Goal: Transaction & Acquisition: Purchase product/service

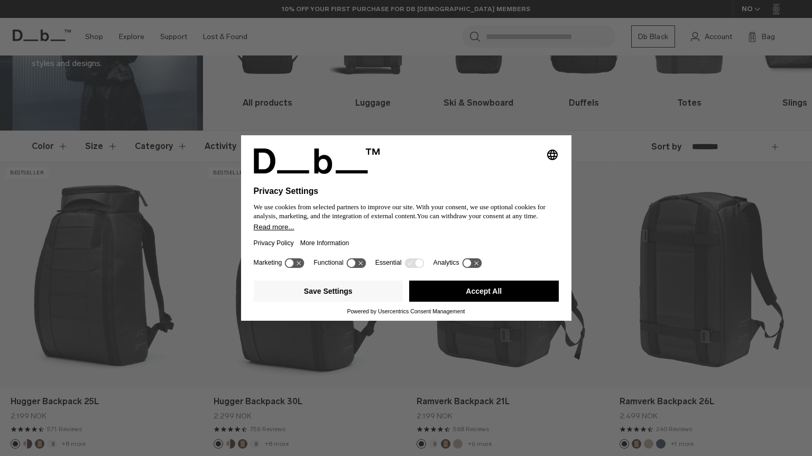
click at [610, 139] on div "Selecting an option will immediately change the language Privacy Settings We us…" at bounding box center [406, 228] width 812 height 456
click at [432, 291] on button "Accept All" at bounding box center [484, 291] width 150 height 21
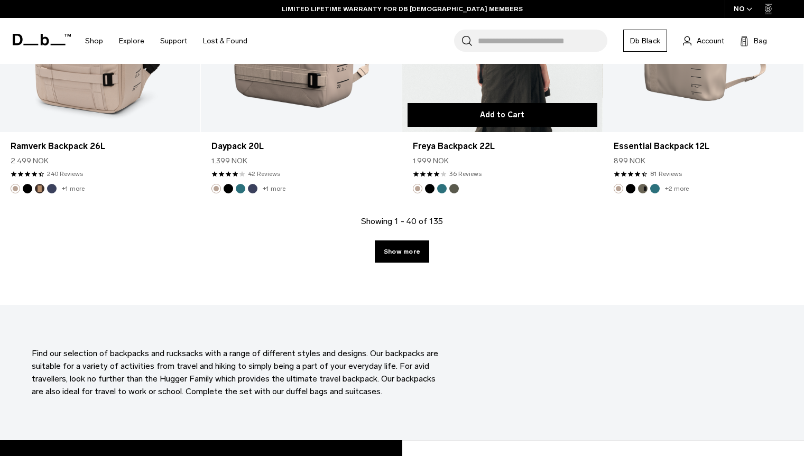
scroll to position [3114, 0]
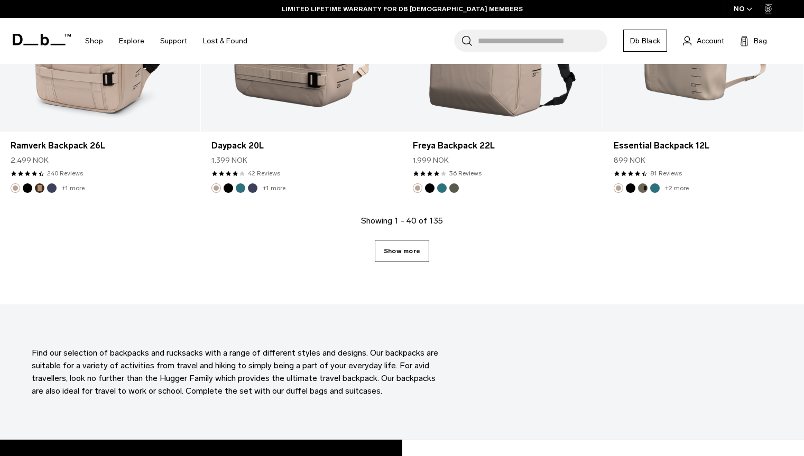
click at [403, 255] on link "Show more" at bounding box center [402, 251] width 54 height 22
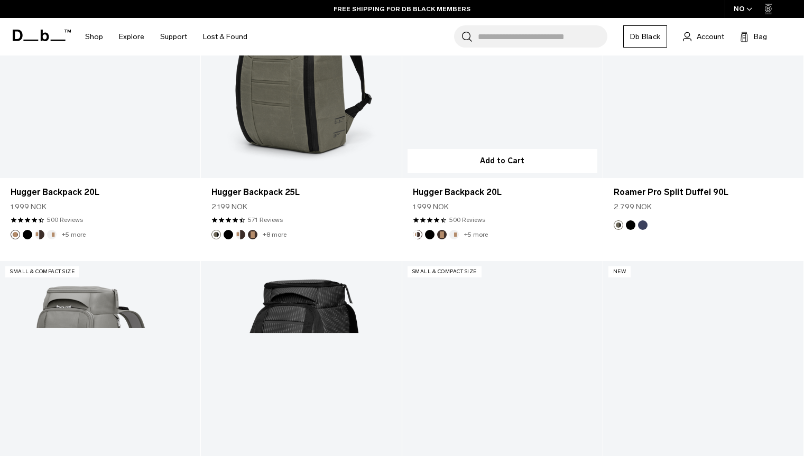
scroll to position [5509, 0]
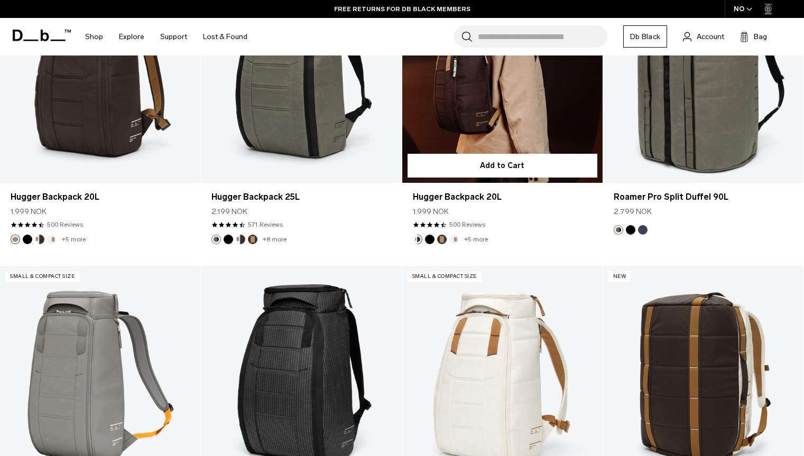
click at [475, 89] on link "Hugger Backpack 20L" at bounding box center [502, 71] width 200 height 223
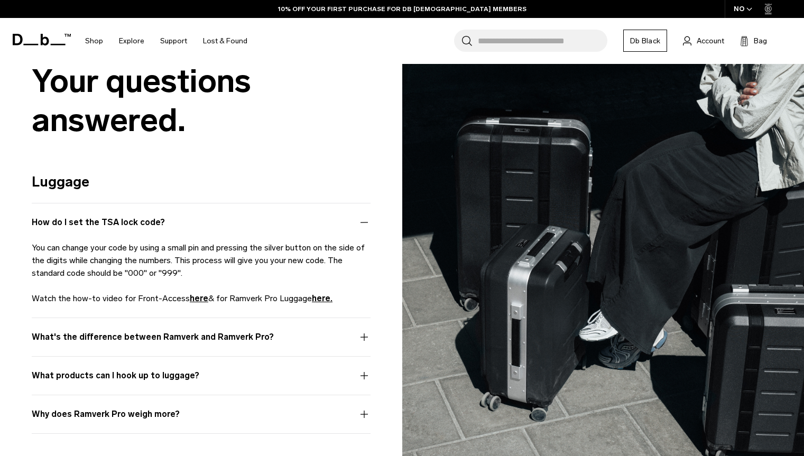
scroll to position [4528, 0]
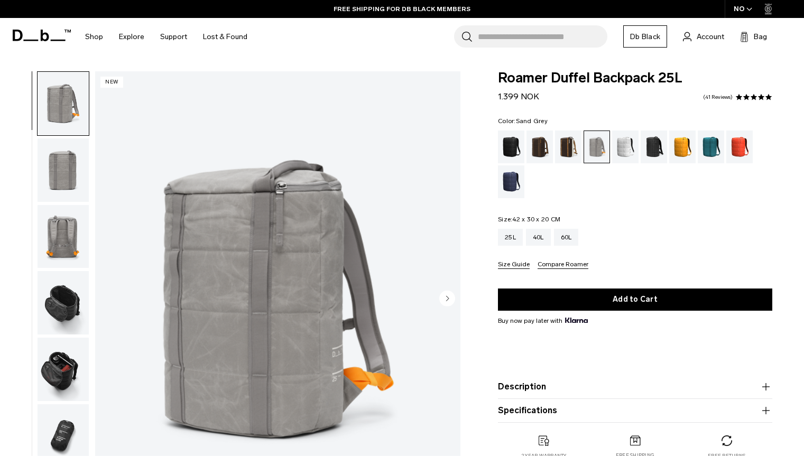
click at [61, 168] on img "button" at bounding box center [63, 169] width 51 height 63
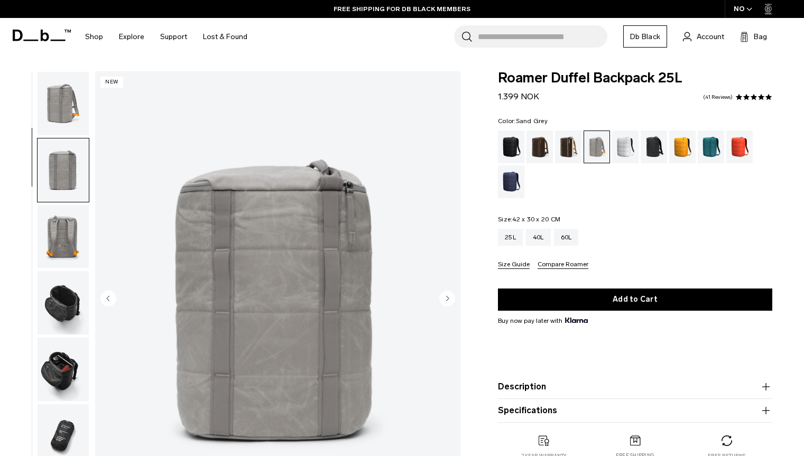
scroll to position [67, 0]
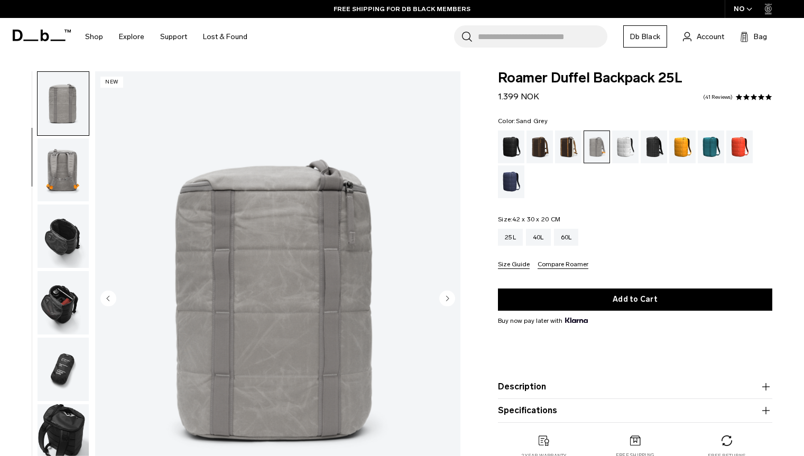
click at [56, 167] on img "button" at bounding box center [63, 169] width 51 height 63
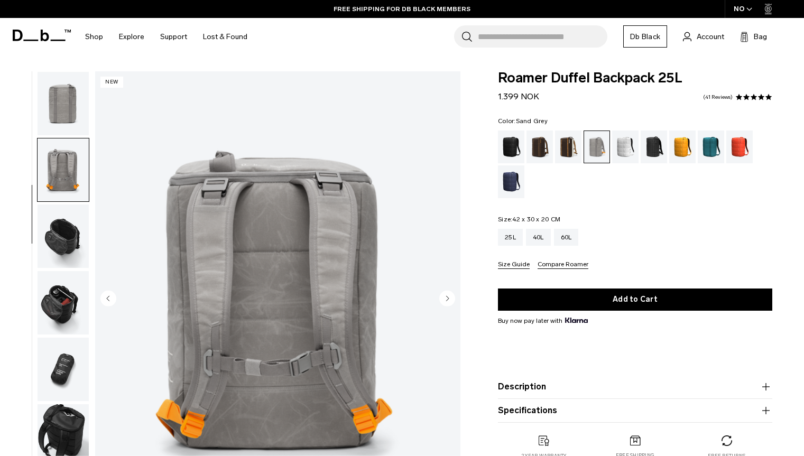
scroll to position [73, 0]
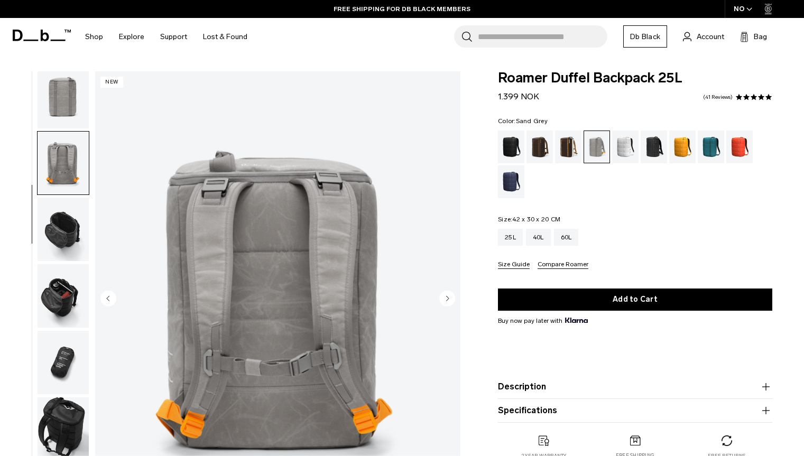
click at [68, 222] on img "button" at bounding box center [63, 229] width 51 height 63
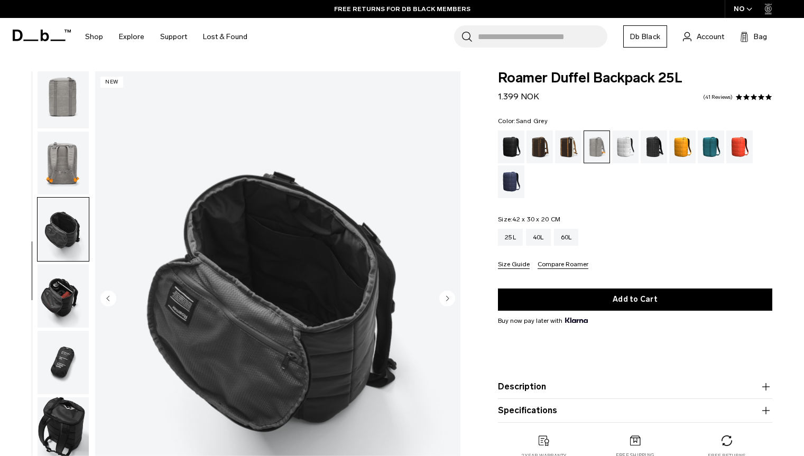
click at [73, 285] on img "button" at bounding box center [63, 295] width 51 height 63
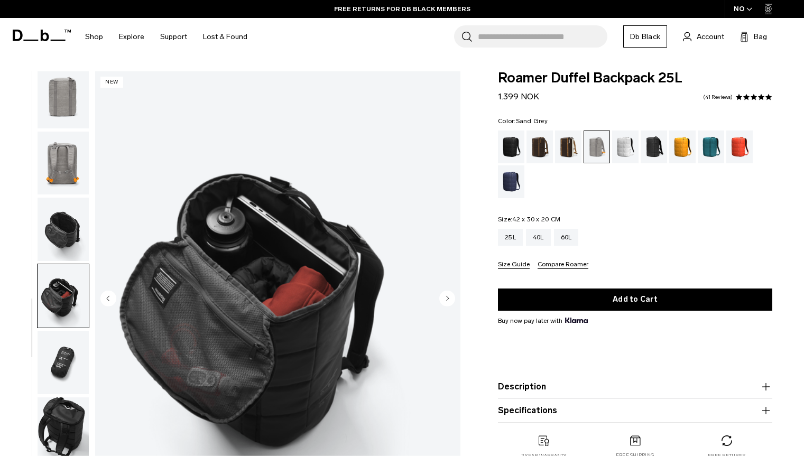
click at [71, 325] on img "button" at bounding box center [63, 295] width 51 height 63
click at [73, 351] on img "button" at bounding box center [63, 362] width 51 height 63
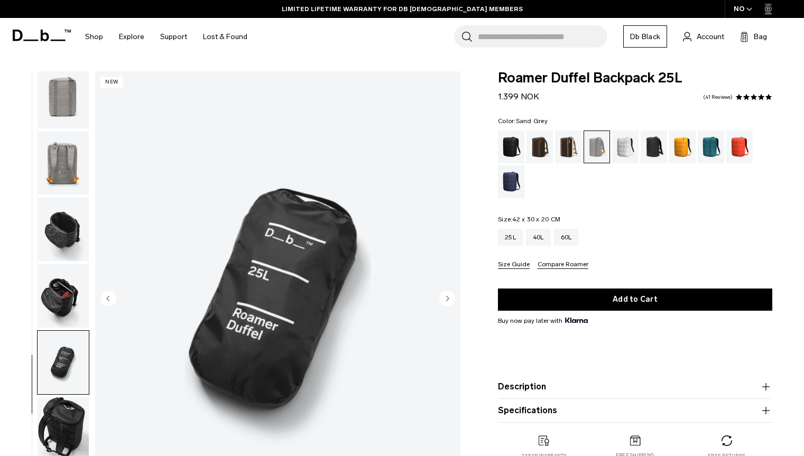
scroll to position [141, 0]
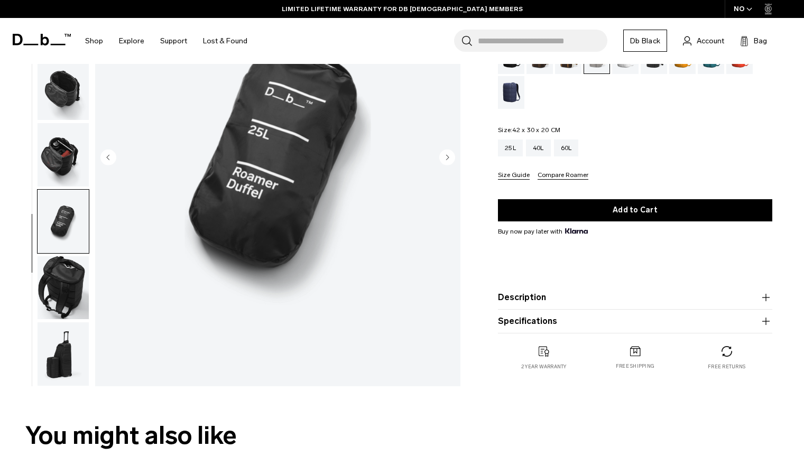
click at [63, 285] on img "button" at bounding box center [63, 287] width 51 height 63
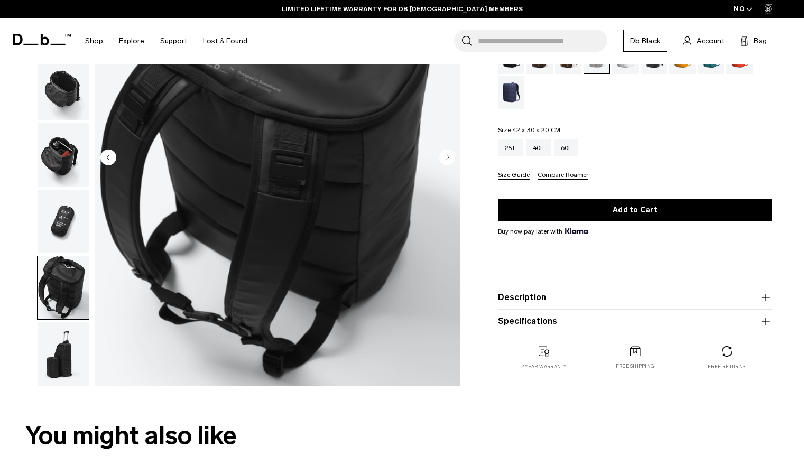
click at [58, 357] on img "button" at bounding box center [63, 353] width 51 height 63
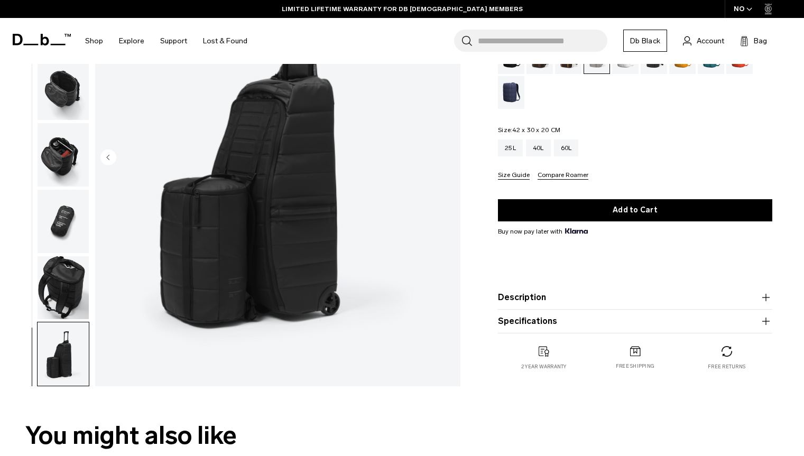
click at [64, 293] on img "button" at bounding box center [63, 287] width 51 height 63
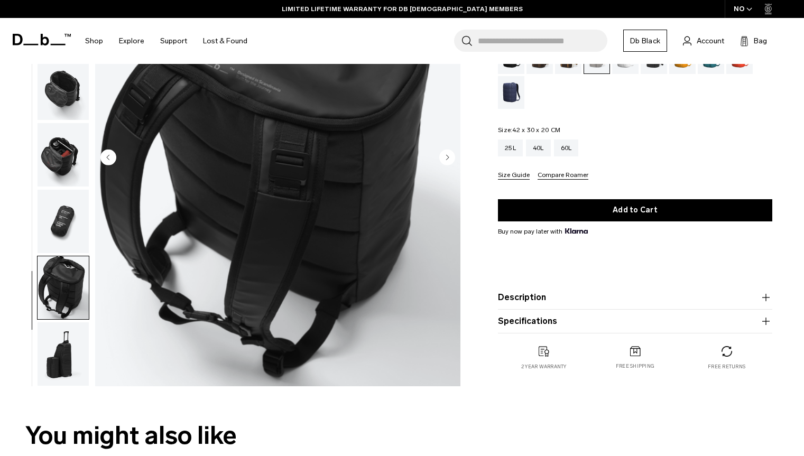
click at [69, 91] on img "button" at bounding box center [63, 88] width 51 height 63
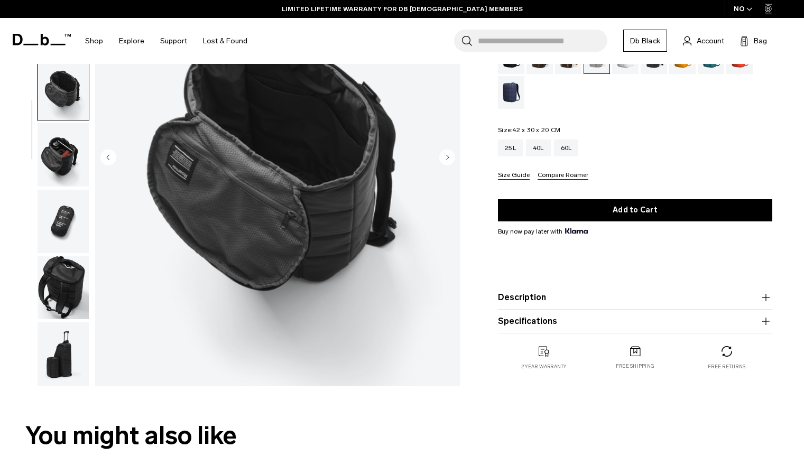
click at [62, 140] on img "button" at bounding box center [63, 154] width 51 height 63
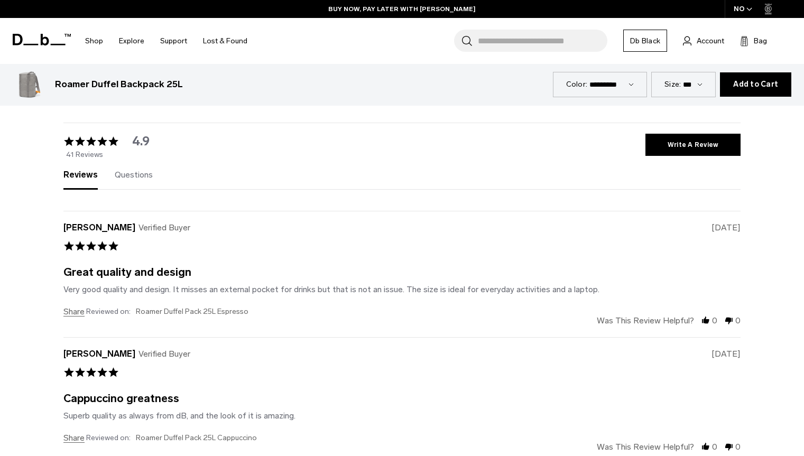
scroll to position [2221, 0]
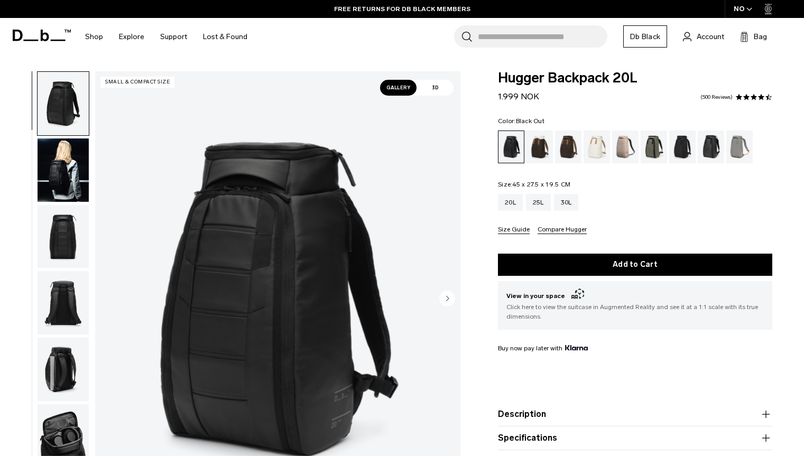
scroll to position [221, 0]
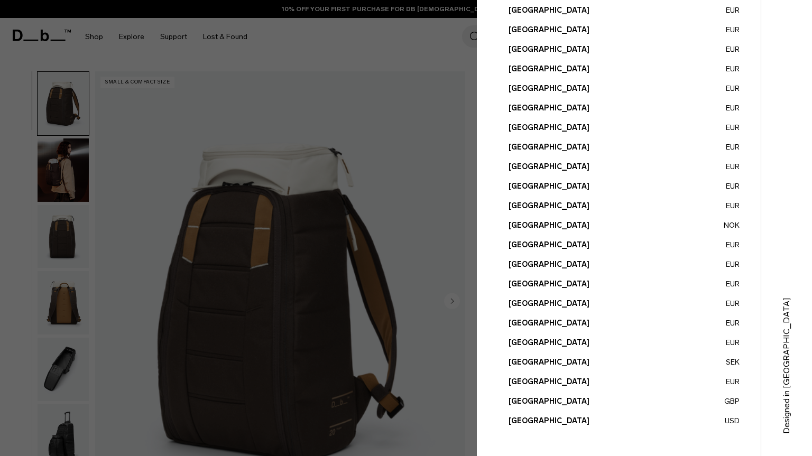
click at [539, 422] on button "United States USD" at bounding box center [624, 420] width 231 height 11
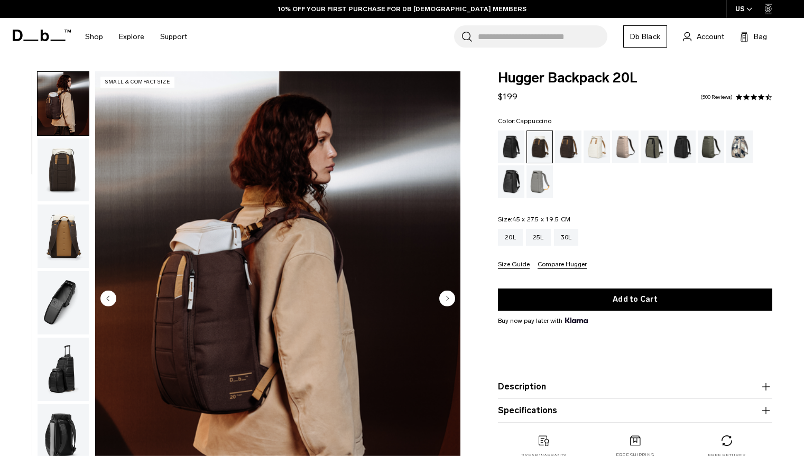
click at [66, 184] on img "button" at bounding box center [63, 169] width 51 height 63
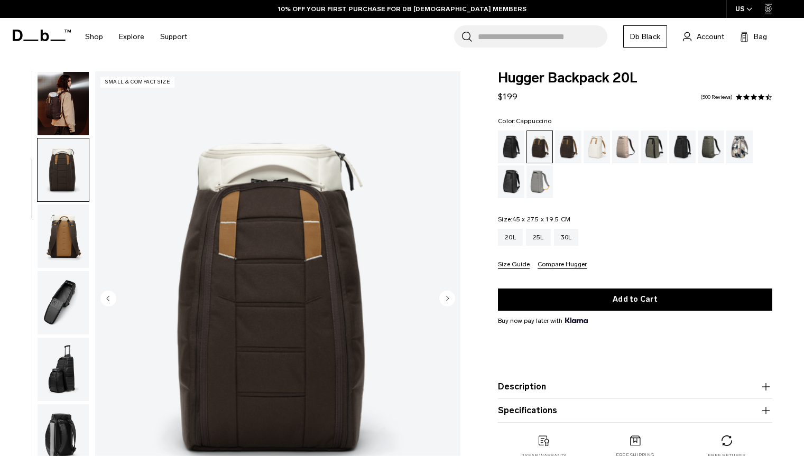
scroll to position [133, 0]
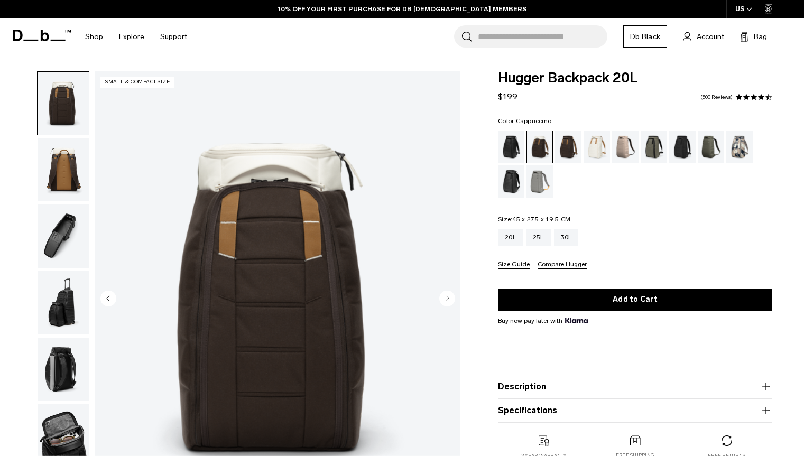
click at [69, 162] on img "button" at bounding box center [63, 169] width 51 height 63
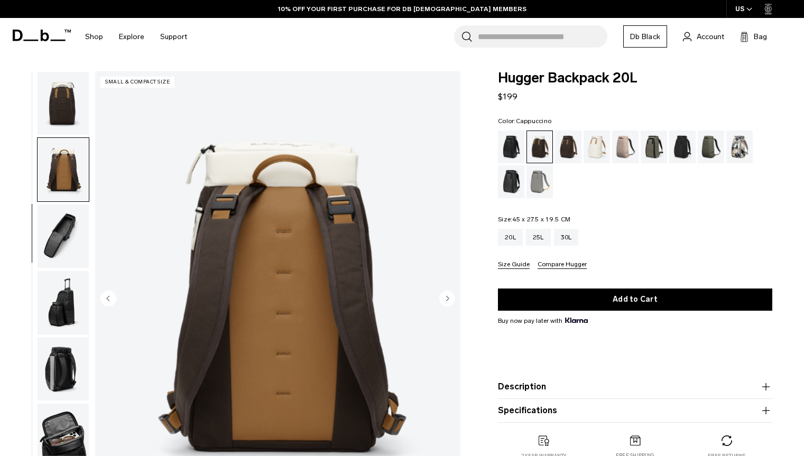
scroll to position [199, 0]
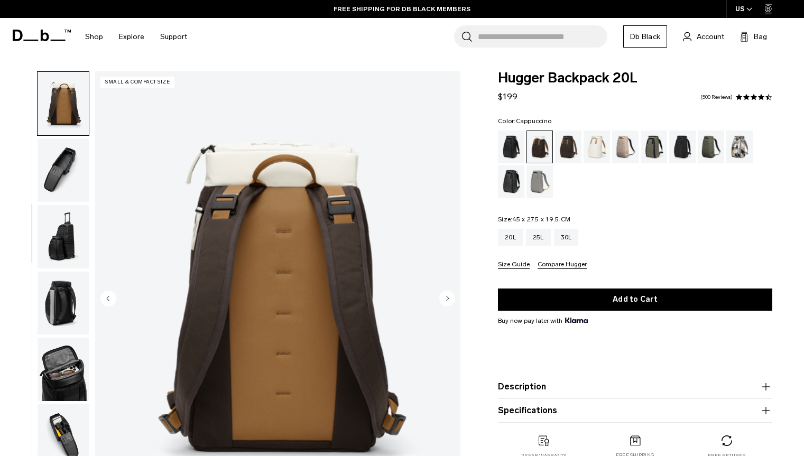
click at [64, 168] on img "button" at bounding box center [63, 169] width 51 height 63
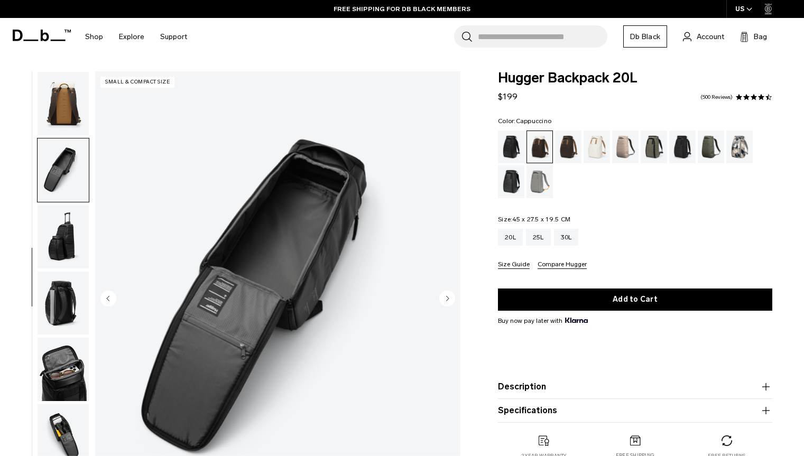
scroll to position [207, 0]
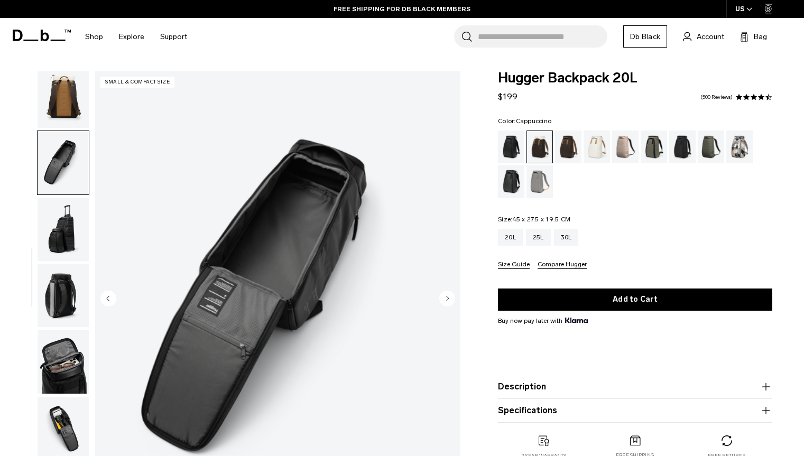
click at [66, 228] on img "button" at bounding box center [63, 229] width 51 height 63
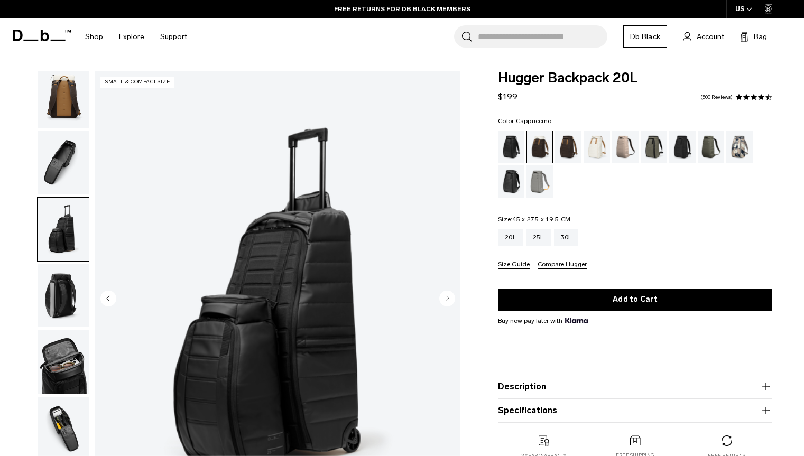
click at [61, 281] on img "button" at bounding box center [63, 295] width 51 height 63
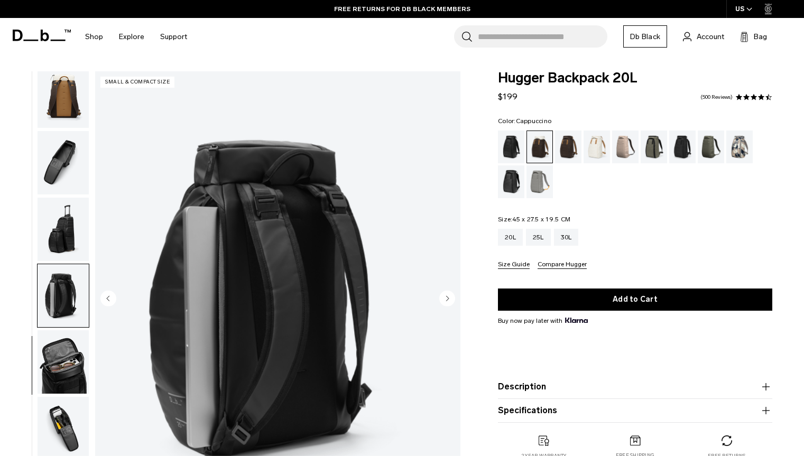
click at [61, 370] on img "button" at bounding box center [63, 361] width 51 height 63
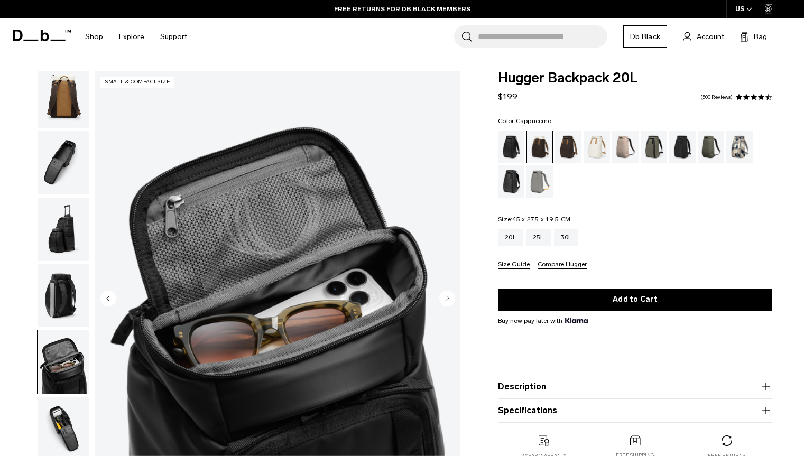
click at [58, 410] on img "button" at bounding box center [63, 428] width 51 height 63
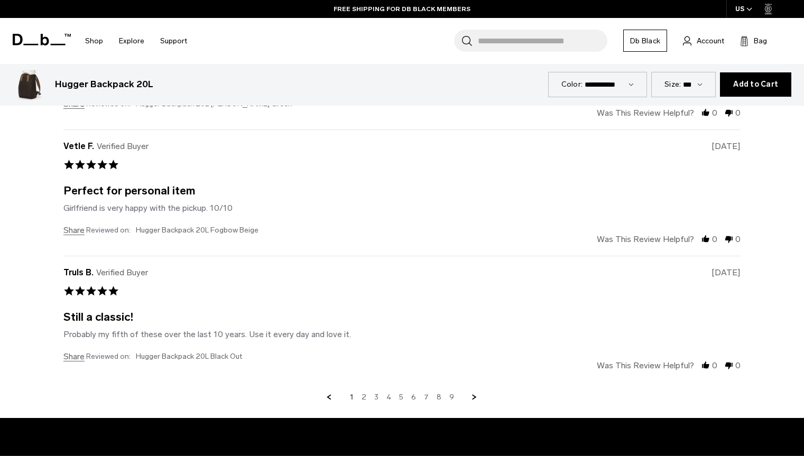
scroll to position [3803, 0]
